Goal: Find specific page/section: Find specific page/section

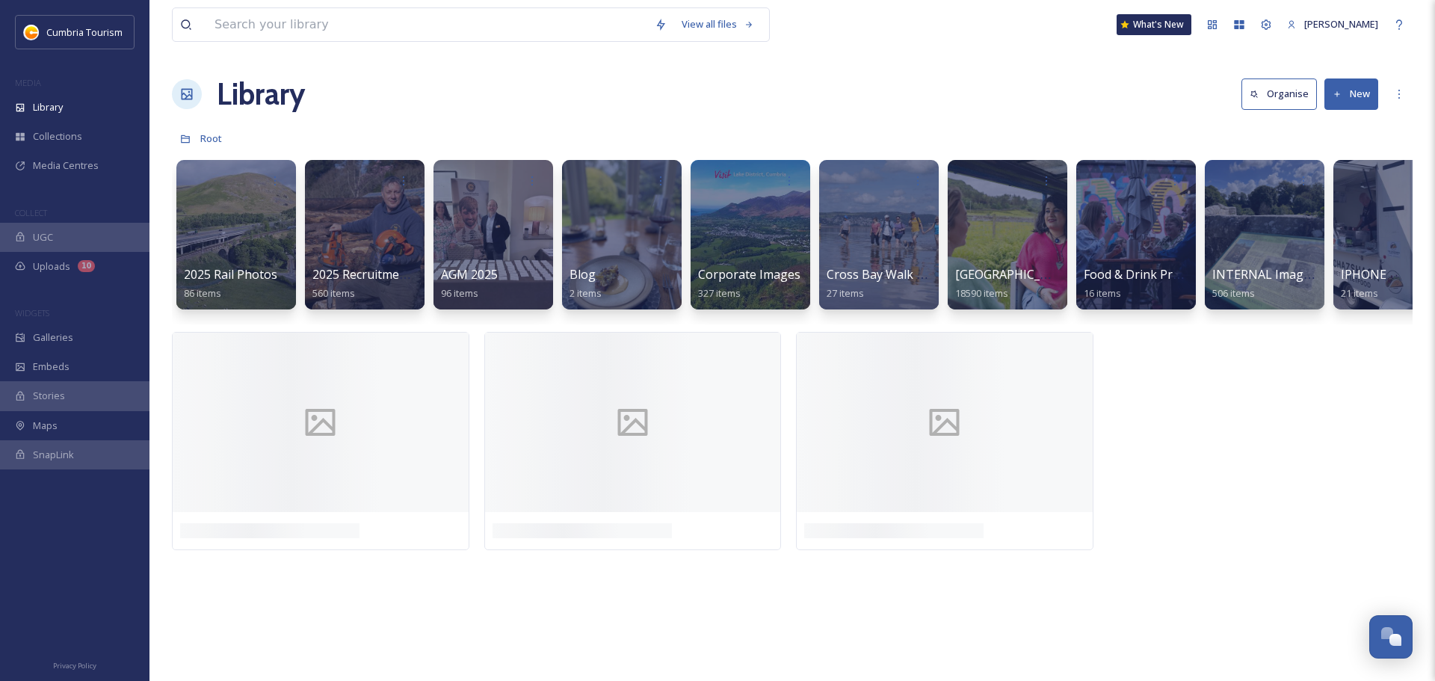
scroll to position [5540, 0]
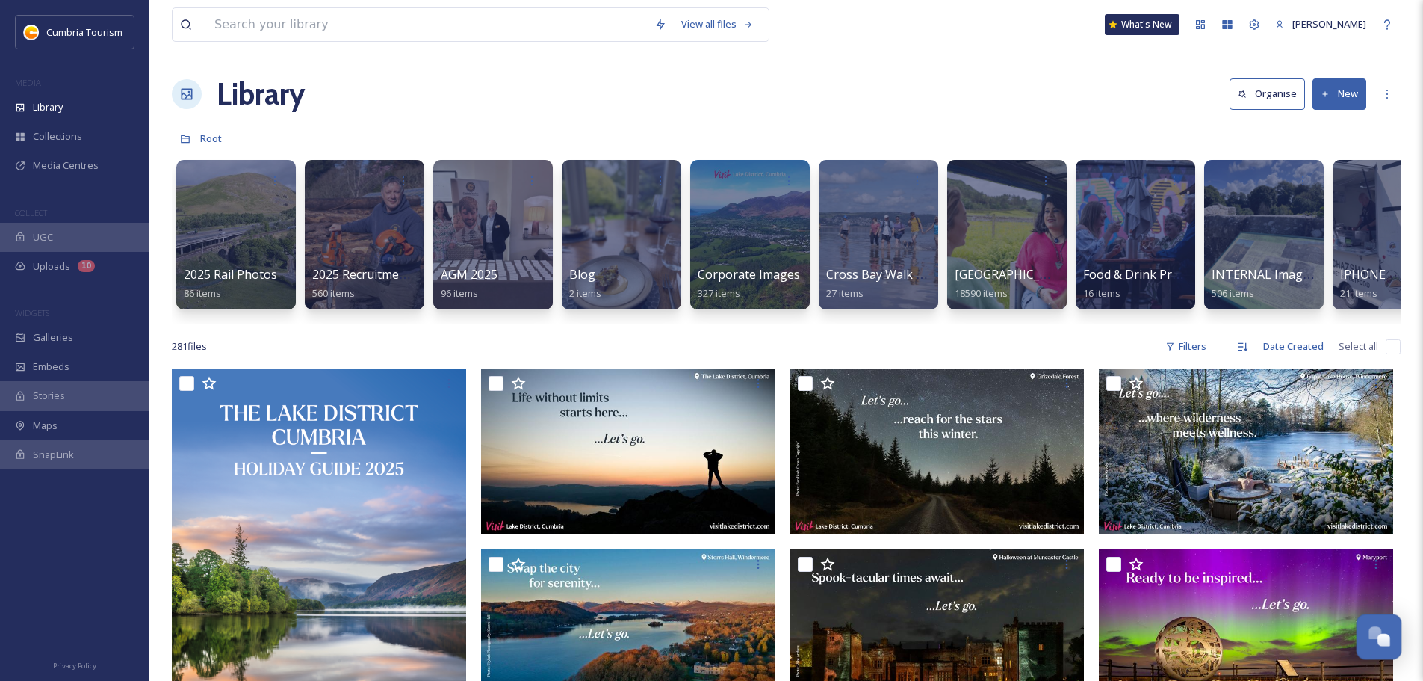
click at [1392, 625] on div "Open Chat" at bounding box center [1380, 634] width 44 height 25
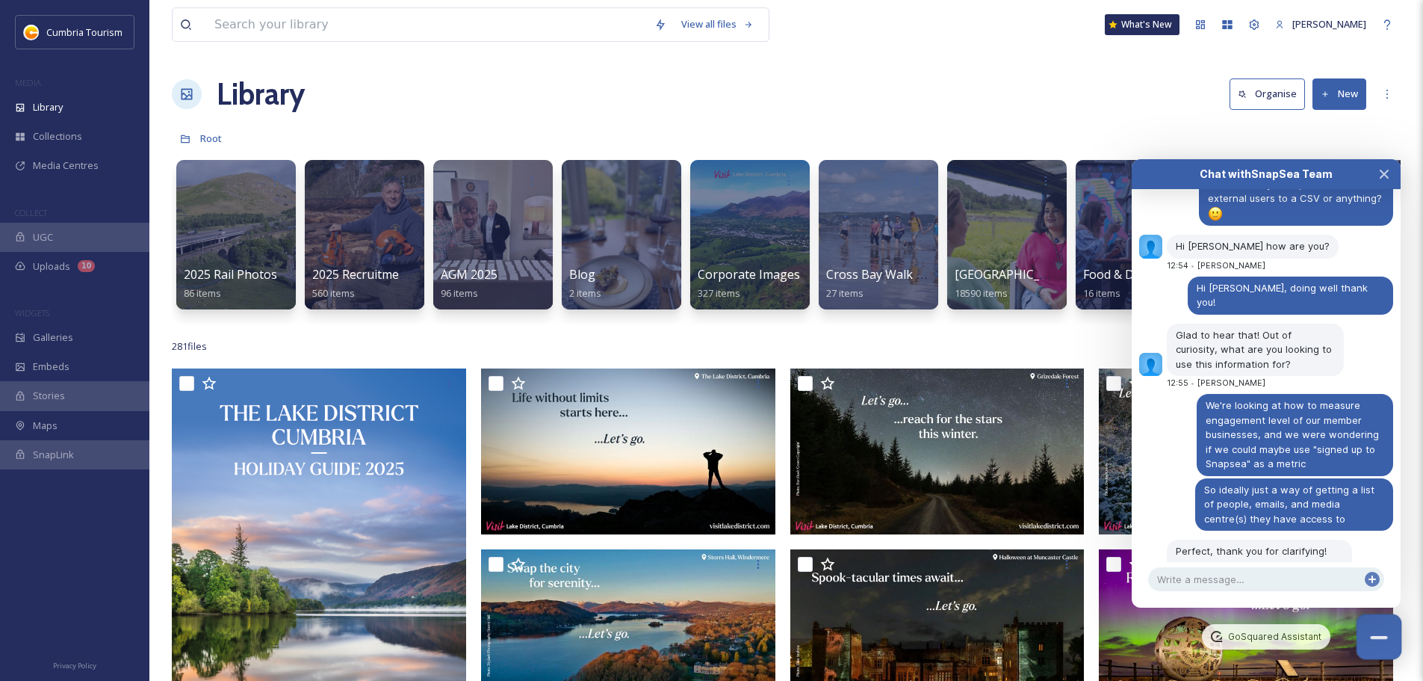
click at [1390, 631] on button "Close Chat" at bounding box center [1380, 637] width 46 height 46
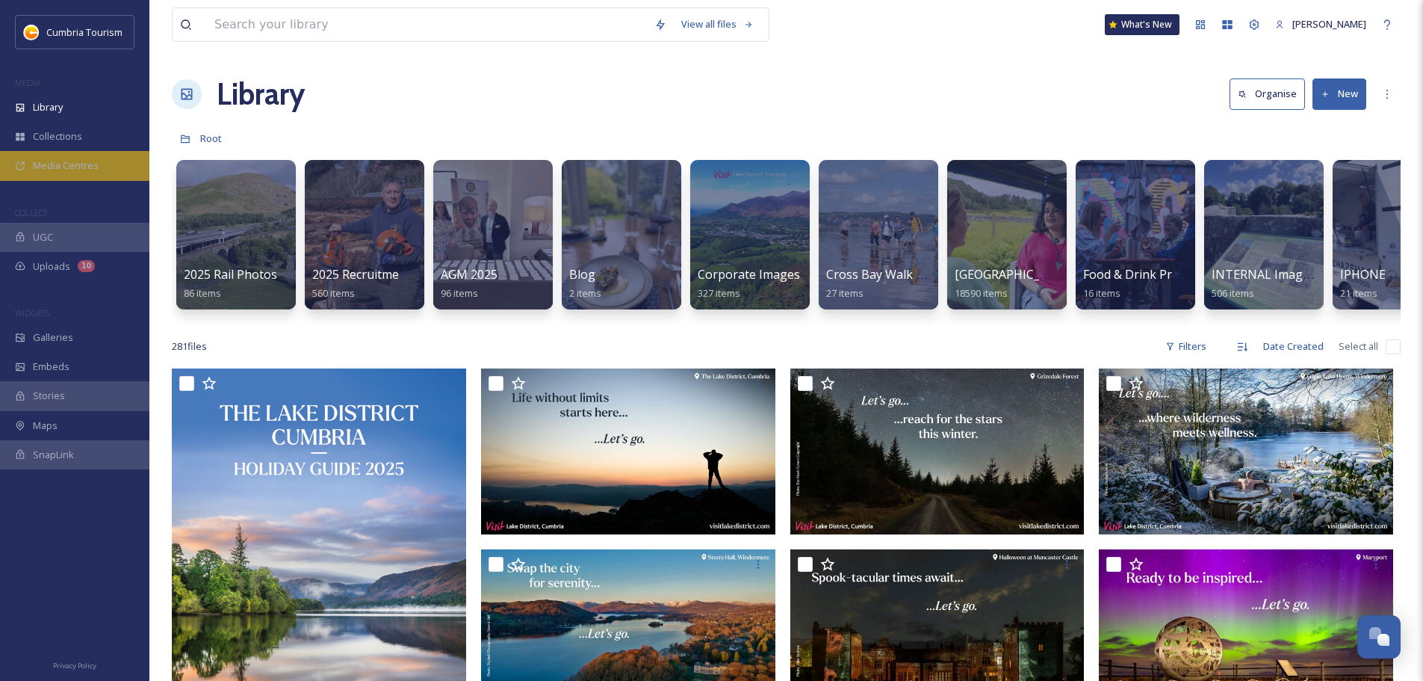
click at [93, 164] on span "Media Centres" at bounding box center [66, 165] width 66 height 14
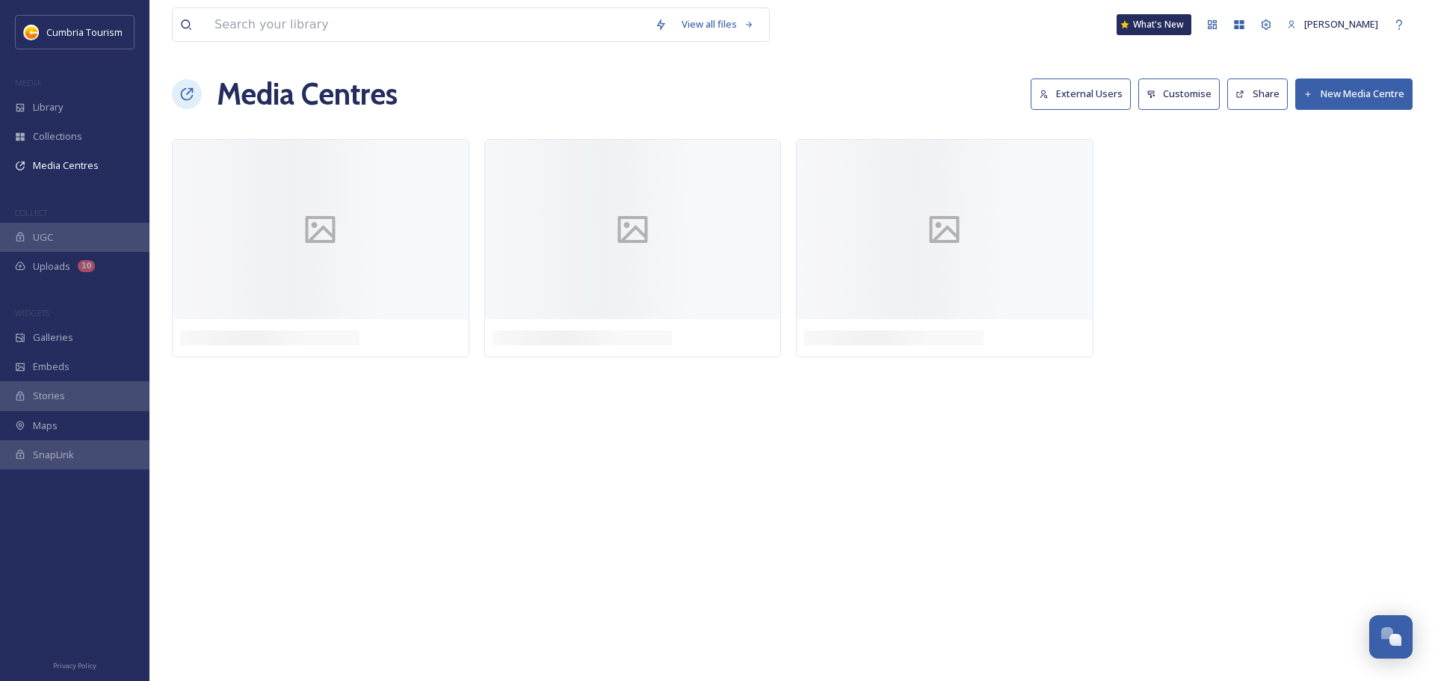
click at [1117, 102] on button "External Users" at bounding box center [1080, 93] width 100 height 31
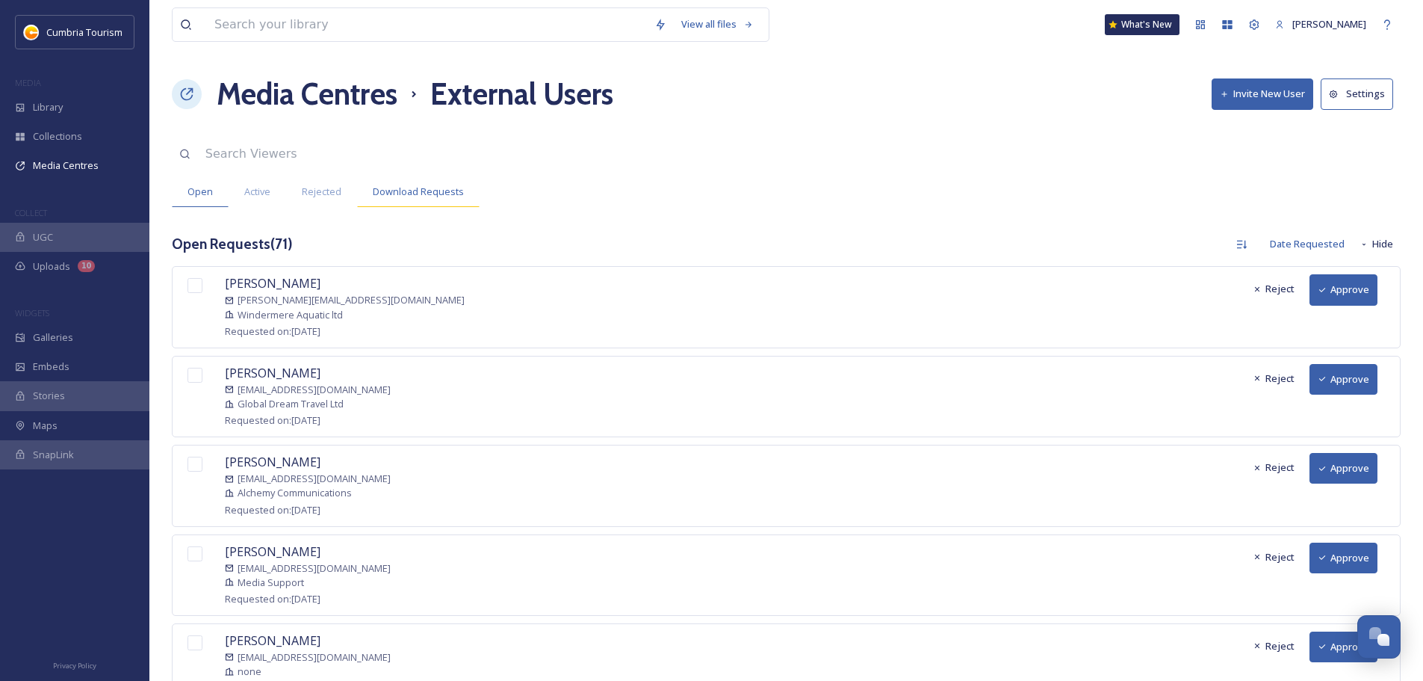
click at [389, 191] on span "Download Requests" at bounding box center [418, 192] width 91 height 14
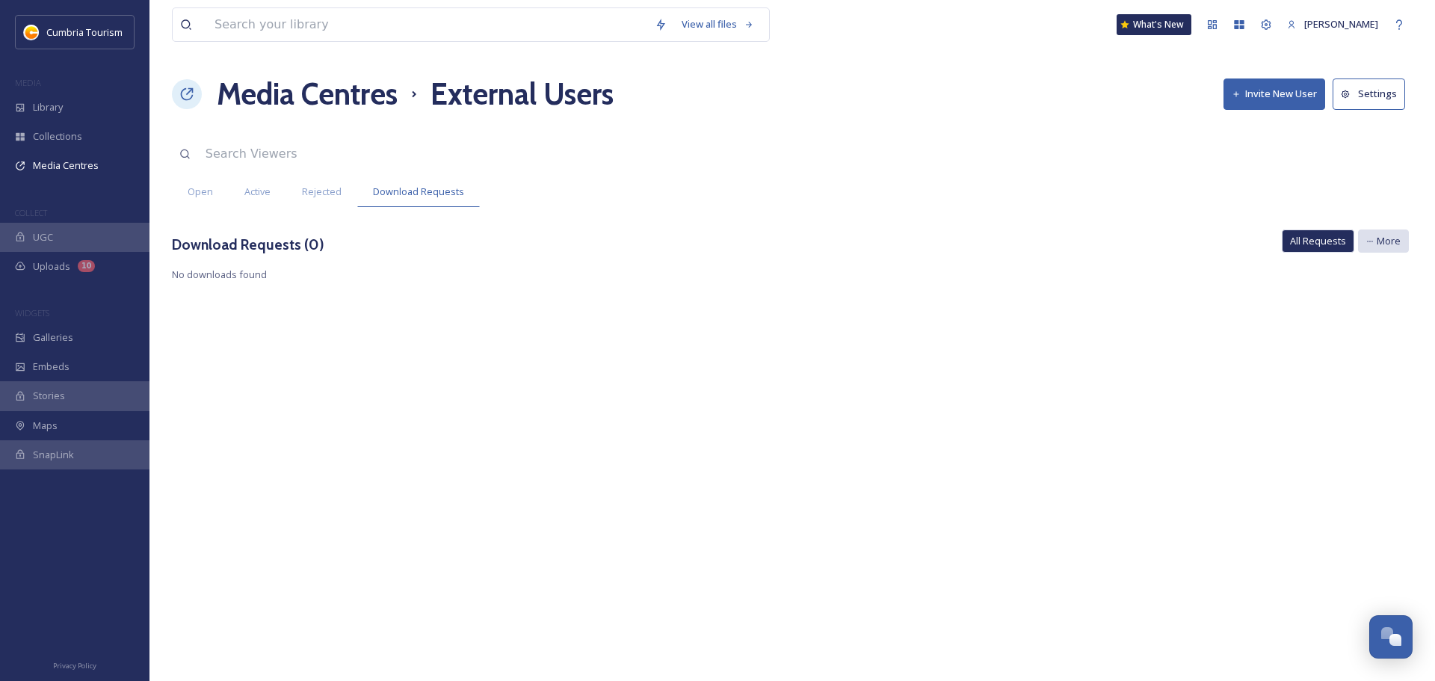
click at [1379, 244] on span "More" at bounding box center [1388, 241] width 24 height 14
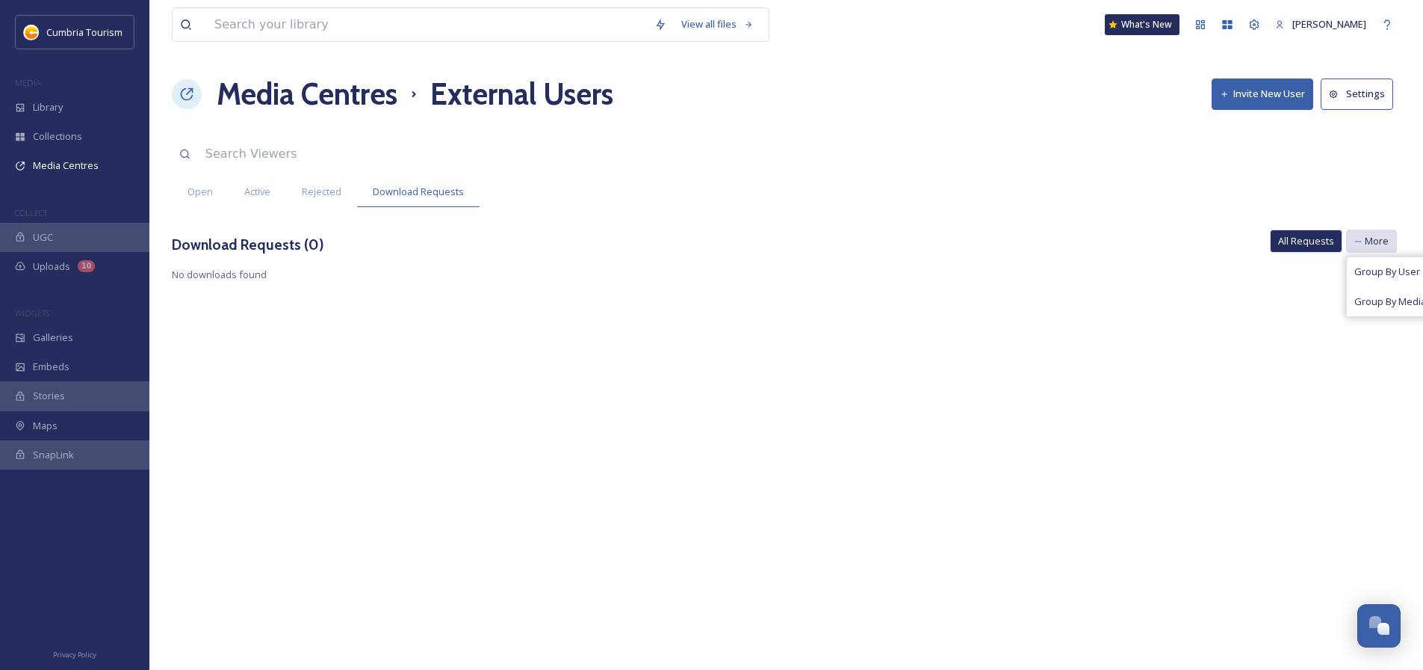
click at [1379, 244] on span "More" at bounding box center [1377, 241] width 24 height 14
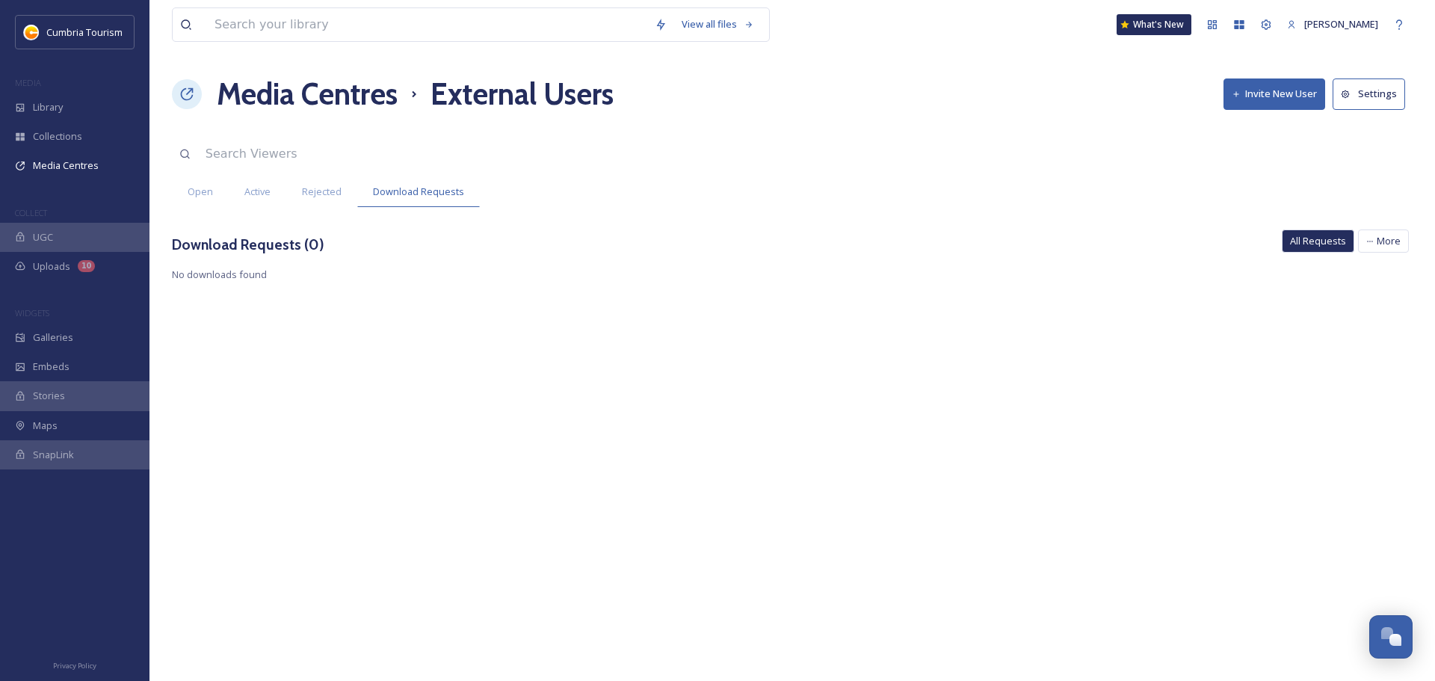
click at [1332, 247] on span "All Requests" at bounding box center [1318, 241] width 56 height 14
